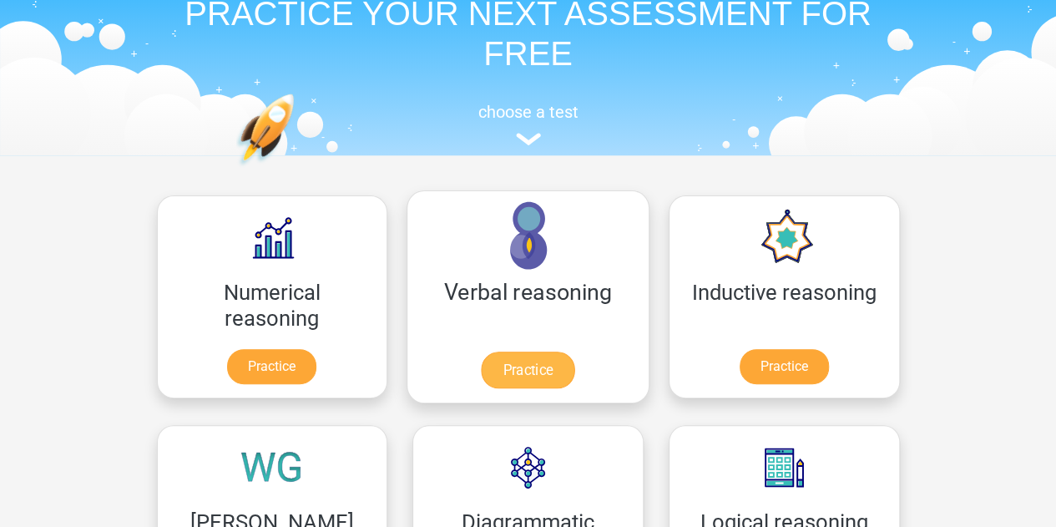
scroll to position [250, 0]
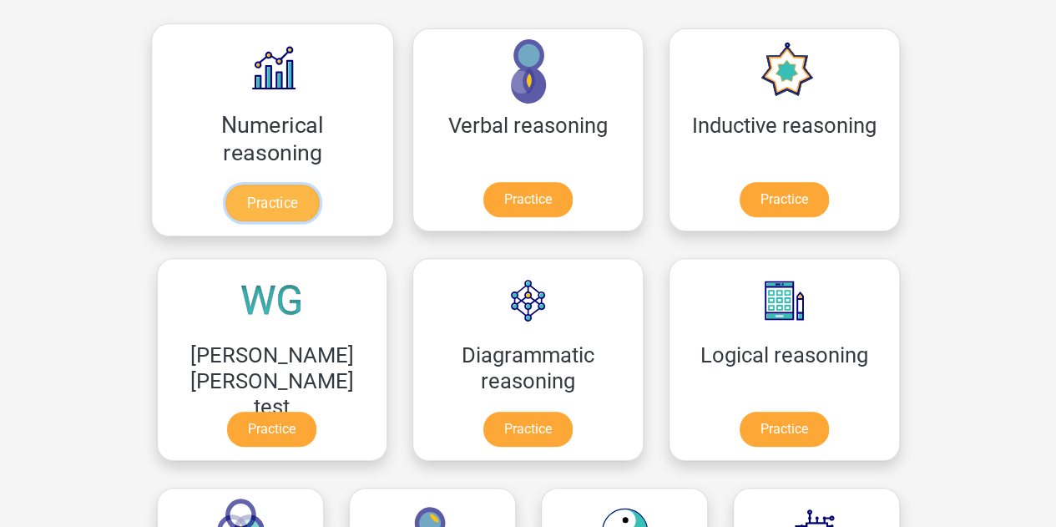
click at [234, 195] on link "Practice" at bounding box center [272, 203] width 94 height 37
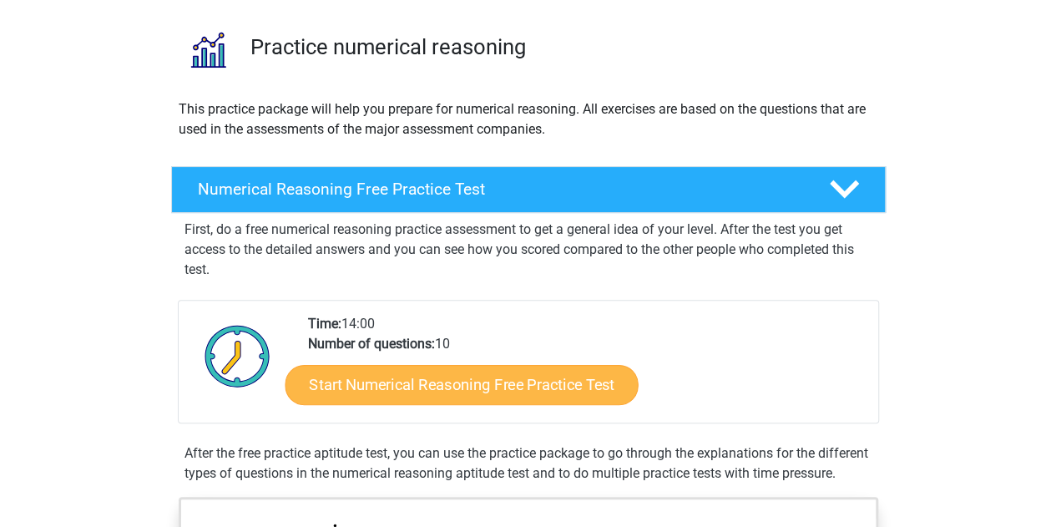
scroll to position [83, 0]
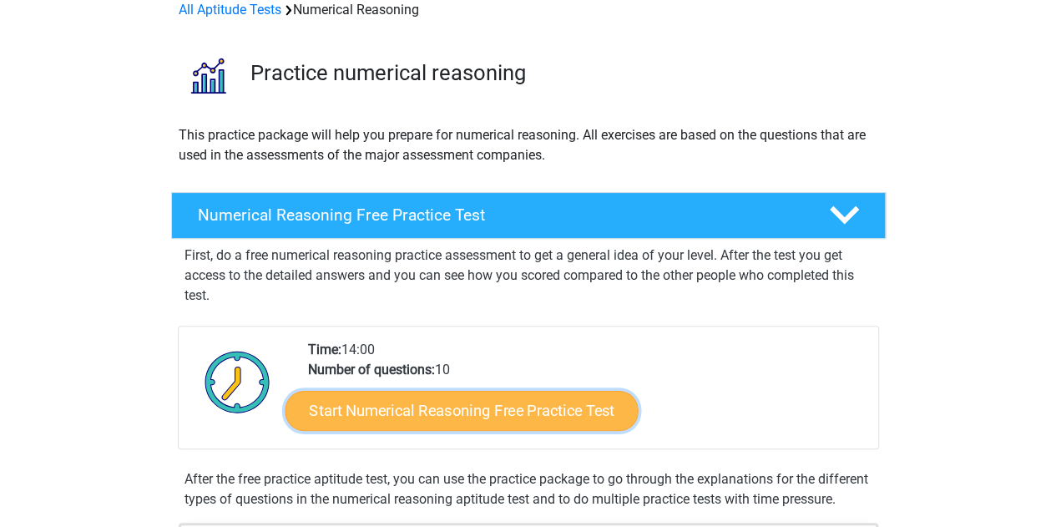
click at [559, 407] on link "Start Numerical Reasoning Free Practice Test" at bounding box center [461, 410] width 353 height 40
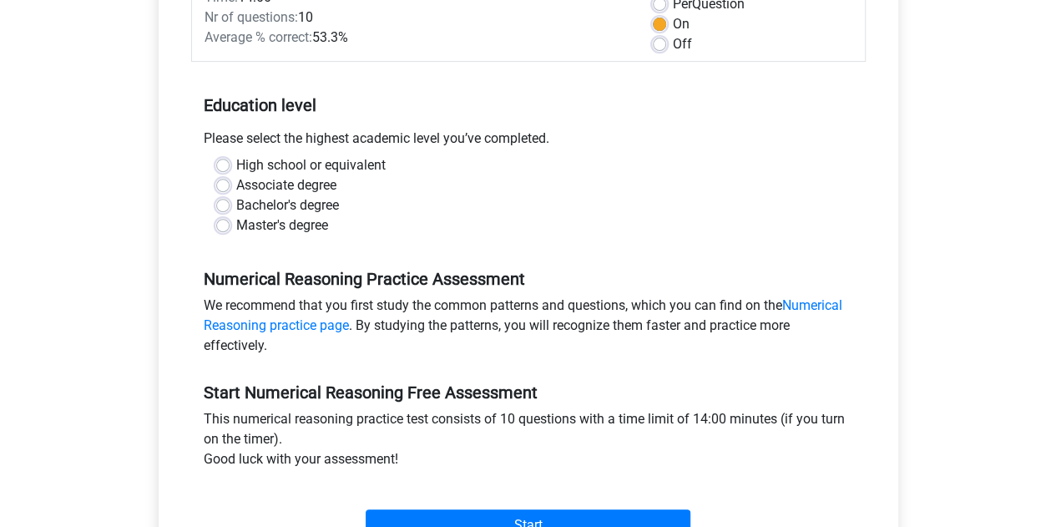
scroll to position [250, 0]
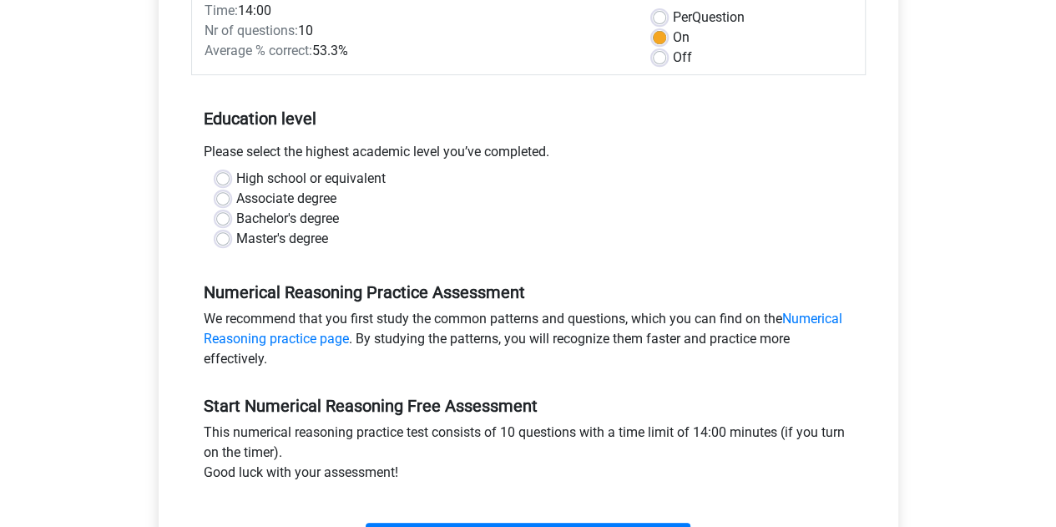
click at [236, 201] on label "Associate degree" at bounding box center [286, 199] width 100 height 20
click at [220, 201] on input "Associate degree" at bounding box center [222, 197] width 13 height 17
radio input "true"
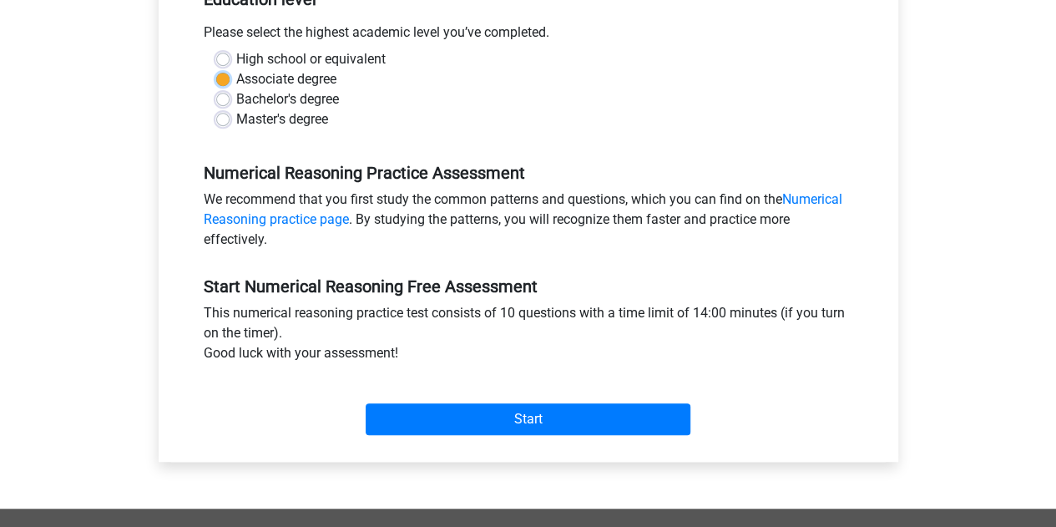
scroll to position [417, 0]
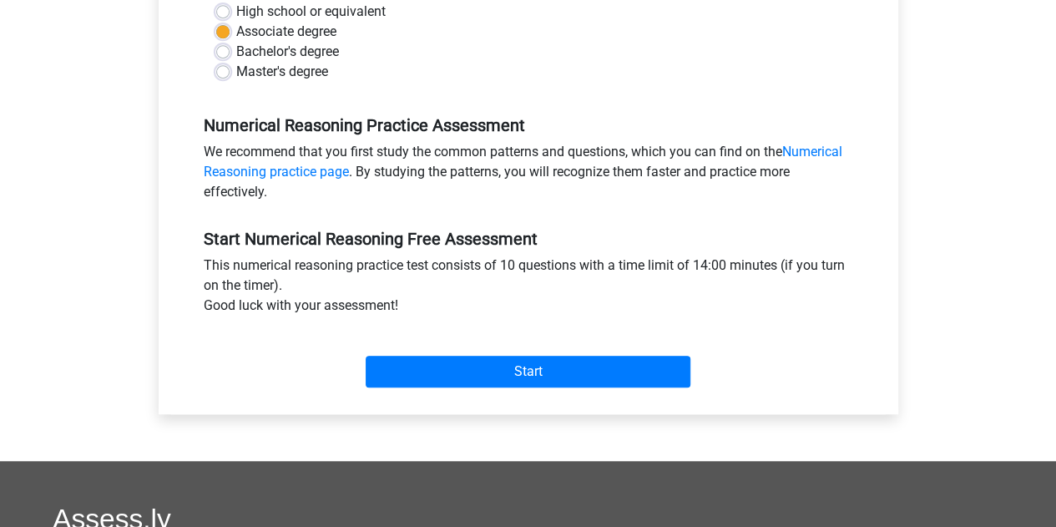
click at [236, 9] on label "High school or equivalent" at bounding box center [310, 12] width 149 height 20
click at [219, 9] on input "High school or equivalent" at bounding box center [222, 10] width 13 height 17
radio input "true"
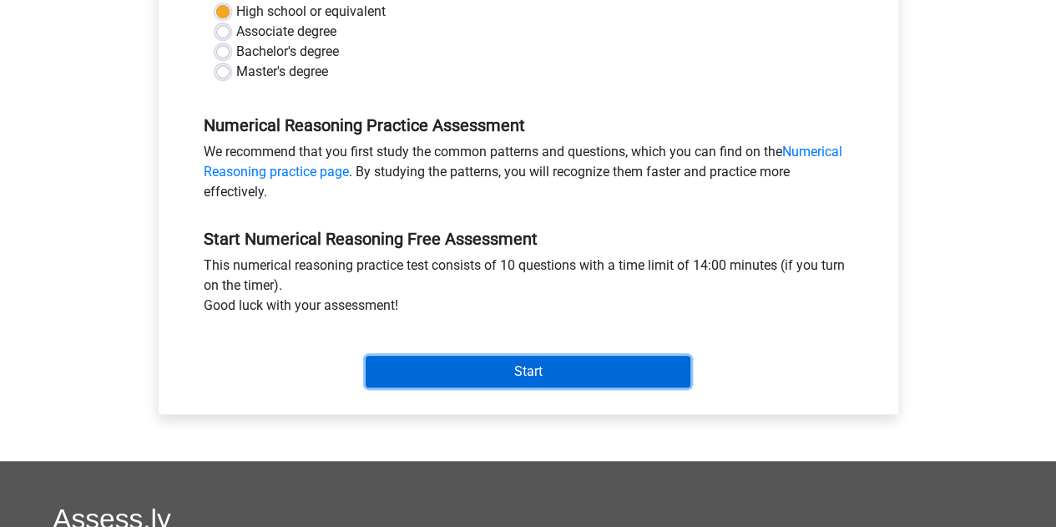
click at [575, 370] on input "Start" at bounding box center [528, 372] width 325 height 32
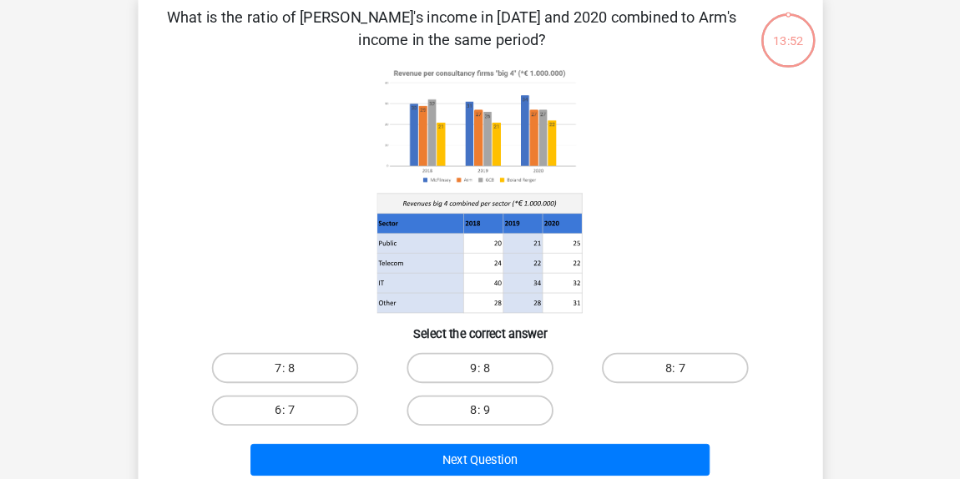
scroll to position [83, 0]
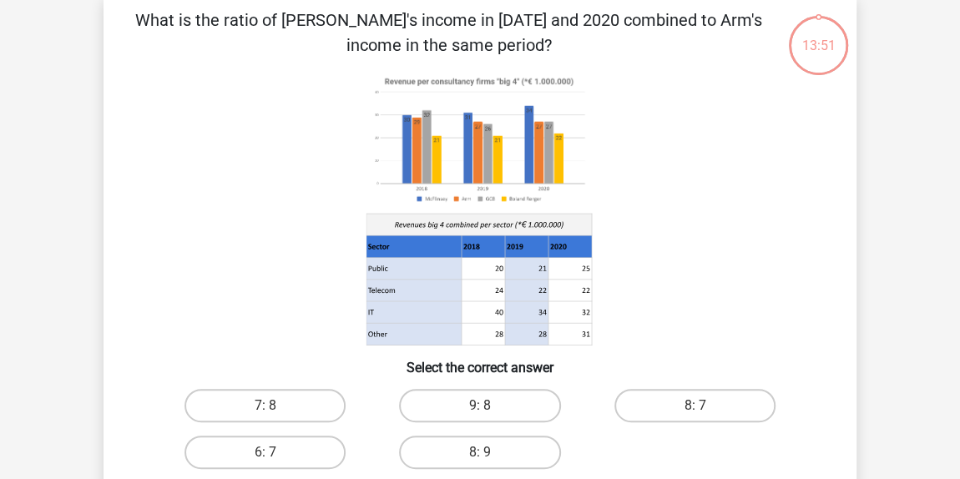
drag, startPoint x: 1004, startPoint y: 3, endPoint x: 680, endPoint y: 260, distance: 414.8
click at [680, 260] on icon at bounding box center [480, 209] width 673 height 276
click at [666, 398] on label "8: 7" at bounding box center [694, 405] width 161 height 33
click at [695, 406] on input "8: 7" at bounding box center [700, 411] width 11 height 11
radio input "true"
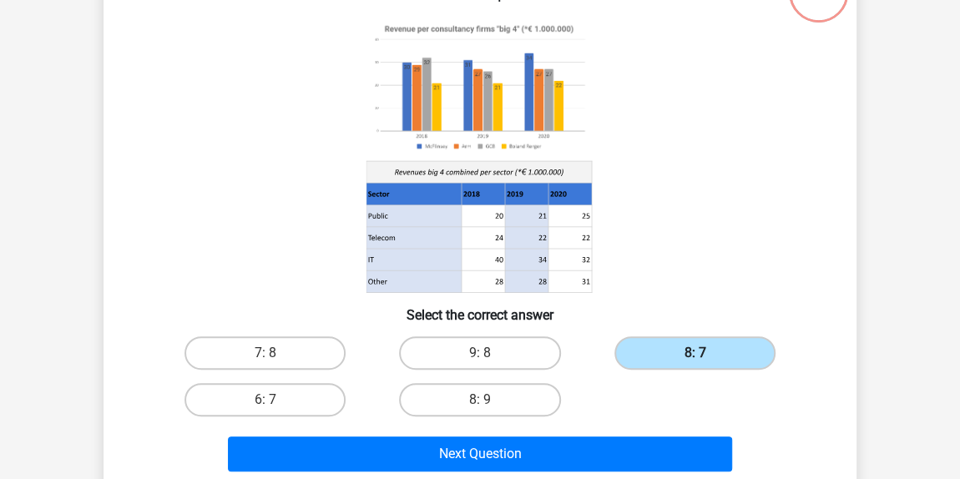
scroll to position [159, 0]
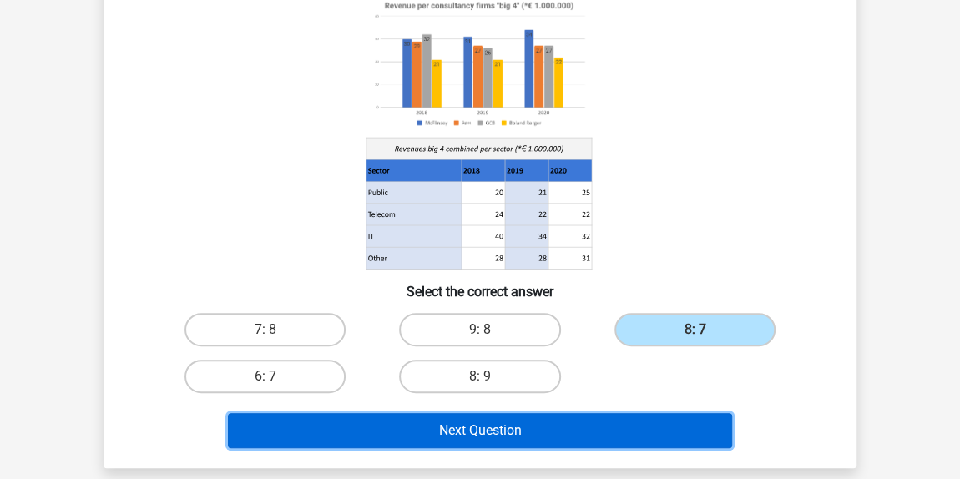
click at [531, 427] on button "Next Question" at bounding box center [480, 430] width 505 height 35
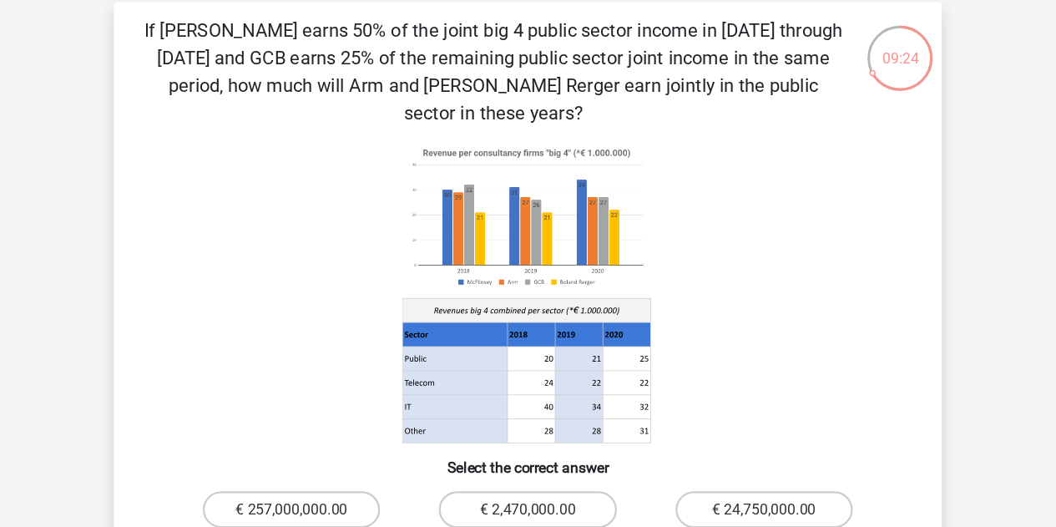
scroll to position [75, 0]
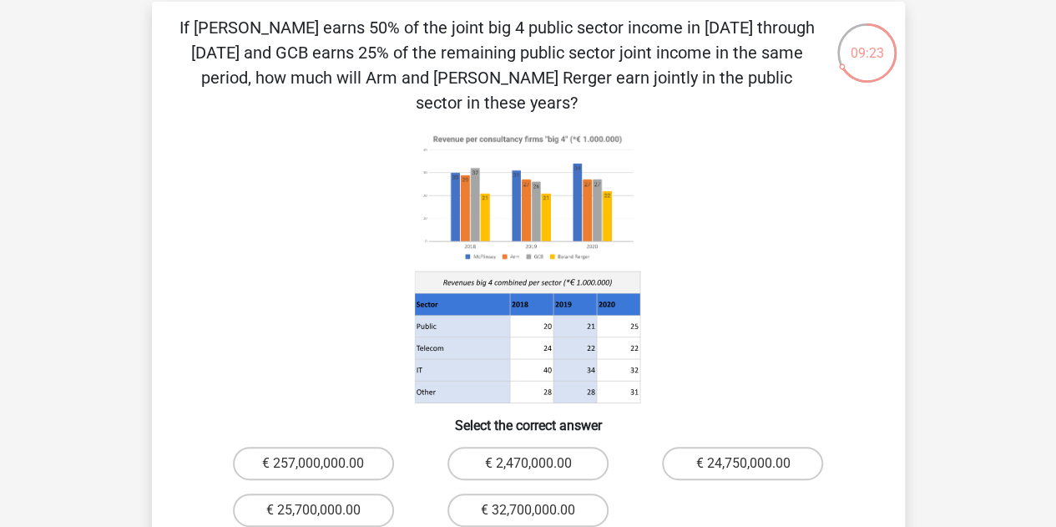
drag, startPoint x: 905, startPoint y: 1, endPoint x: 761, endPoint y: 225, distance: 267.0
click at [761, 230] on icon at bounding box center [528, 267] width 673 height 276
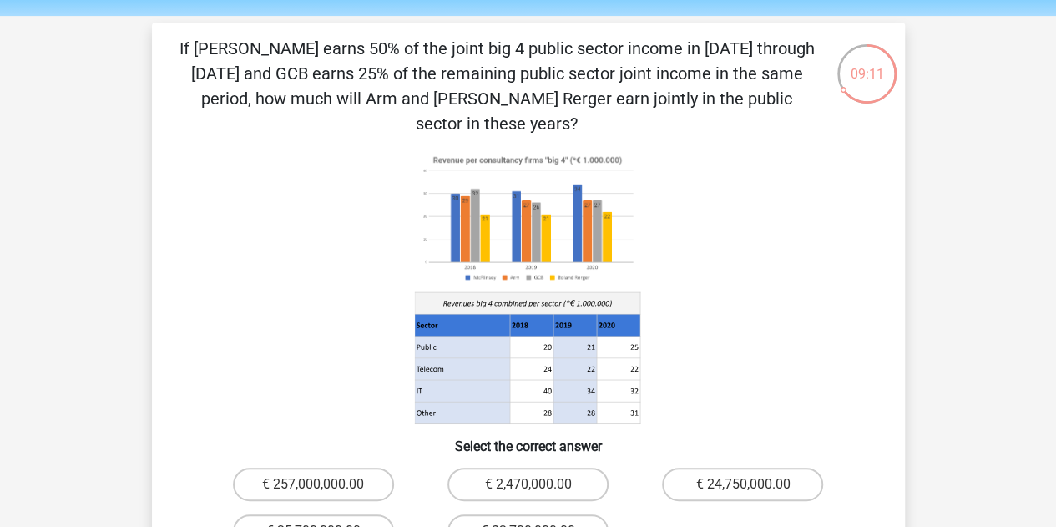
scroll to position [0, 0]
